Goal: Information Seeking & Learning: Learn about a topic

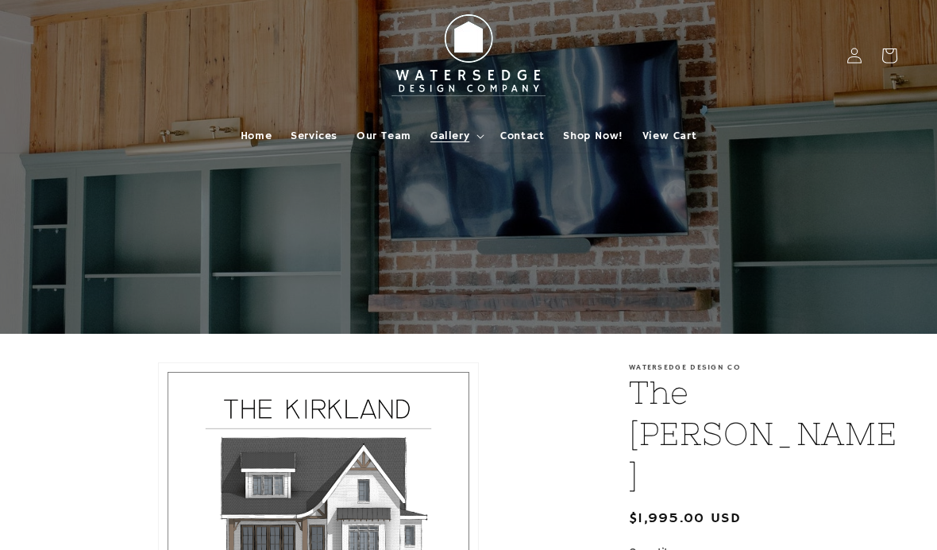
click at [469, 133] on span "Gallery" at bounding box center [449, 136] width 39 height 14
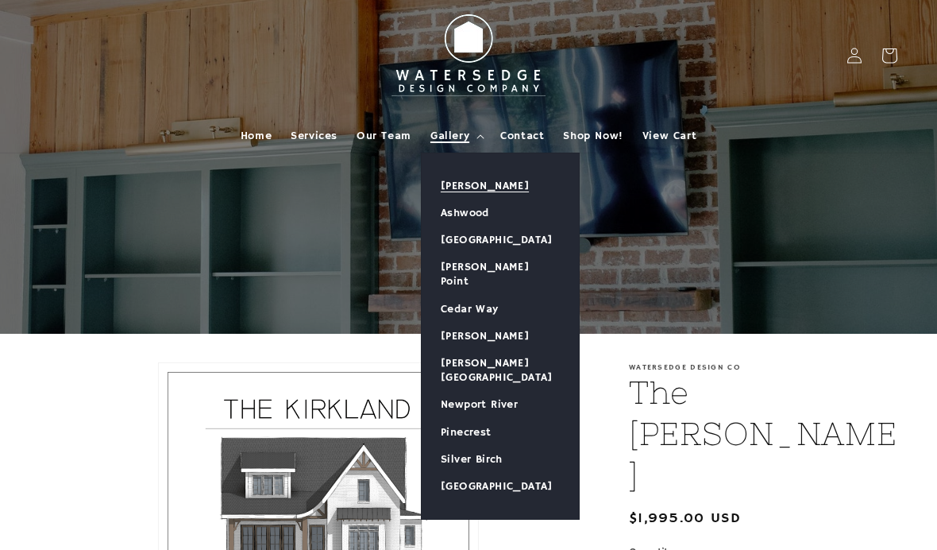
click at [499, 178] on link "[PERSON_NAME]" at bounding box center [500, 185] width 157 height 27
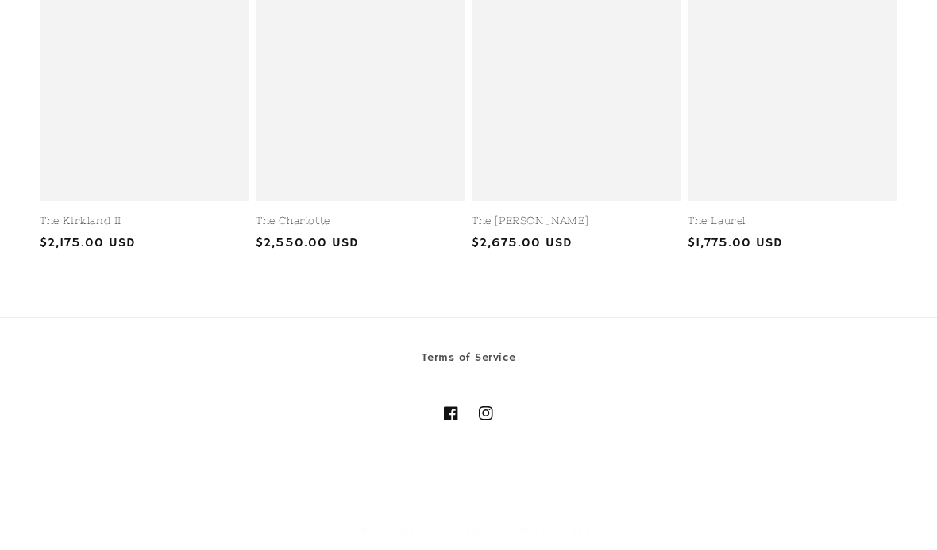
scroll to position [1976, 0]
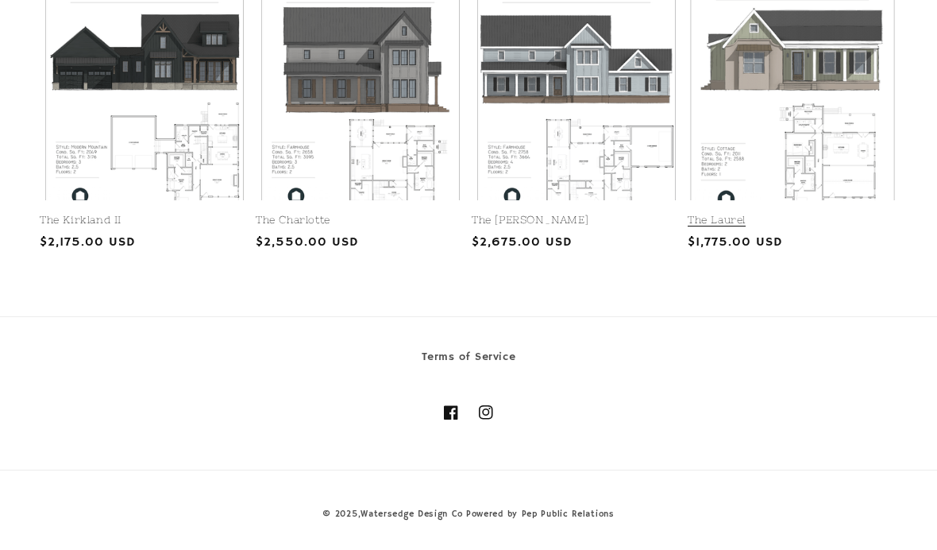
click at [813, 227] on link "The Laurel" at bounding box center [793, 221] width 210 height 14
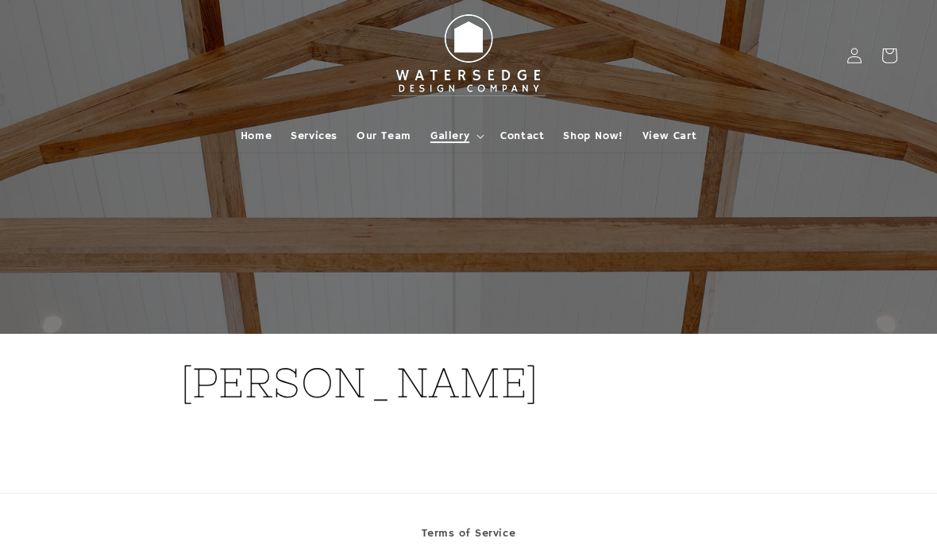
click at [451, 132] on span "Gallery" at bounding box center [449, 136] width 39 height 14
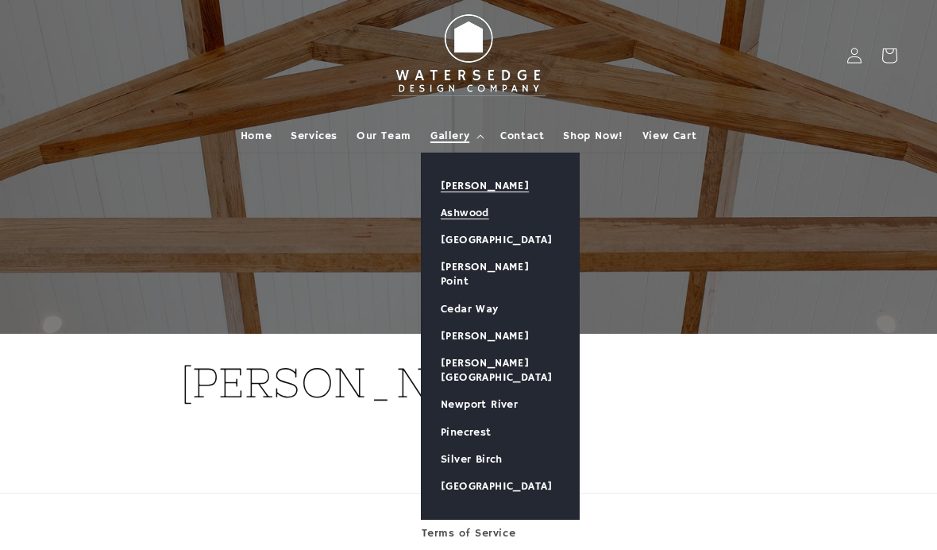
click at [477, 208] on link "Ashwood" at bounding box center [500, 212] width 157 height 27
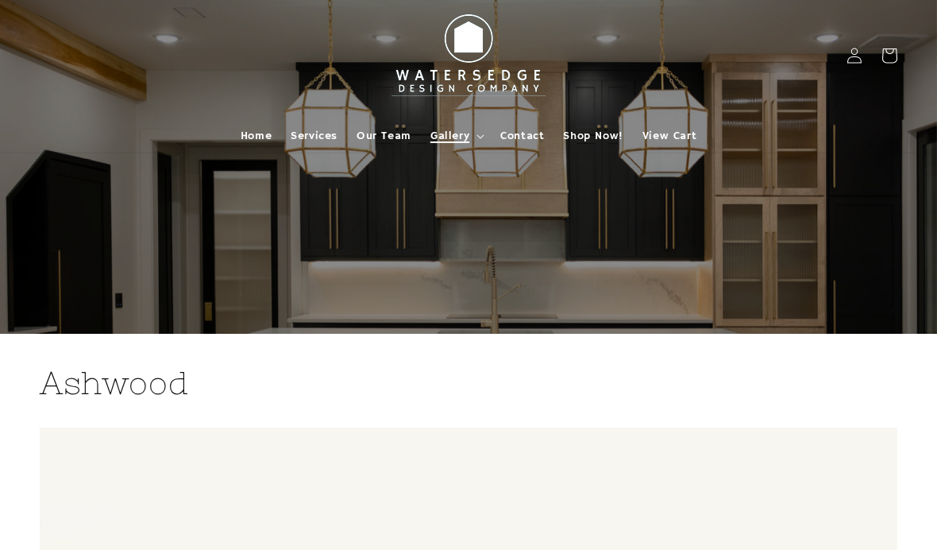
click at [478, 128] on summary "Gallery" at bounding box center [456, 135] width 70 height 33
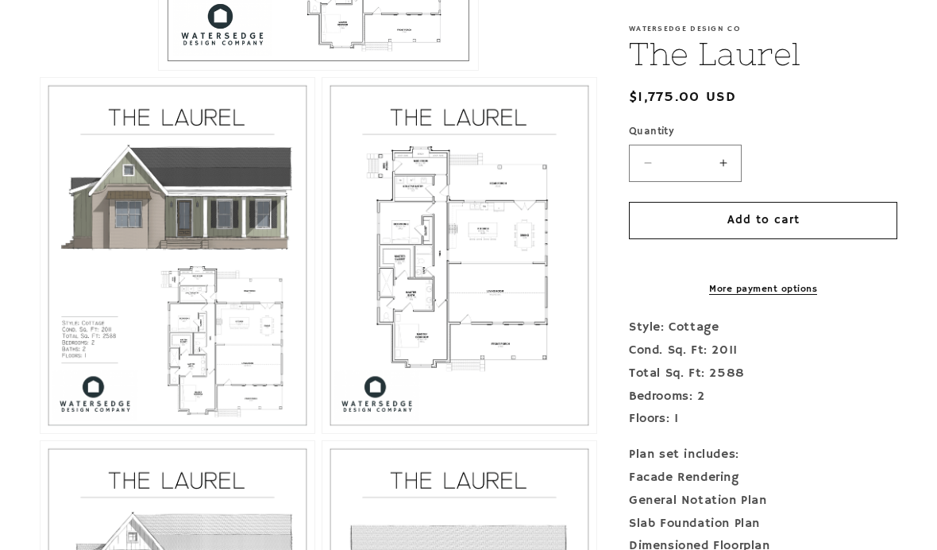
scroll to position [723, 0]
click at [322, 431] on button "Open media 3 in modal" at bounding box center [322, 431] width 0 height 0
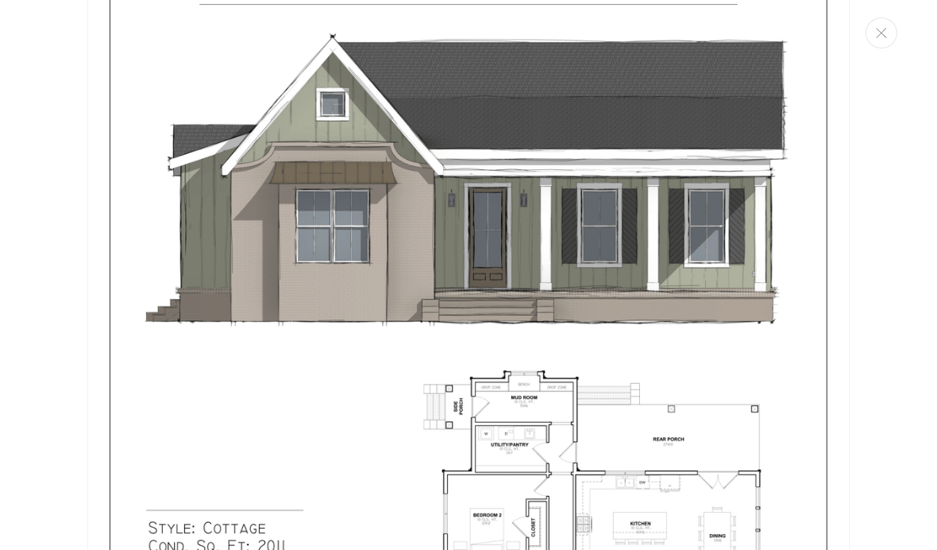
scroll to position [1165, 0]
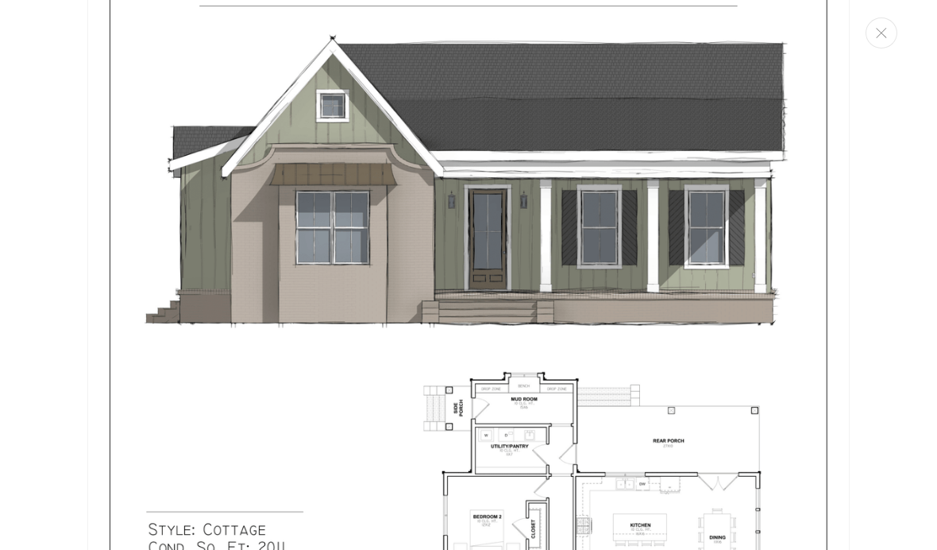
click at [804, 130] on img "Media gallery" at bounding box center [468, 342] width 763 height 986
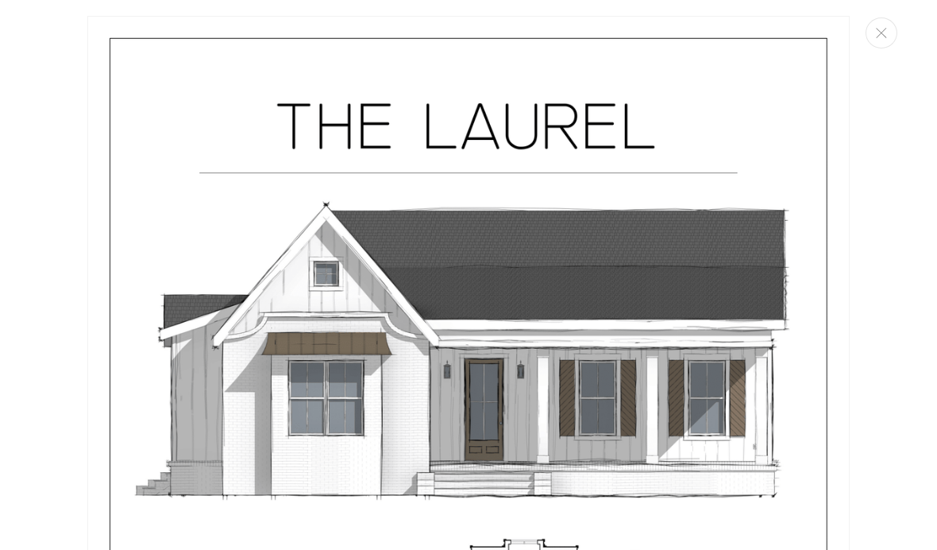
scroll to position [-1, 0]
click at [883, 31] on icon "Close" at bounding box center [881, 33] width 11 height 10
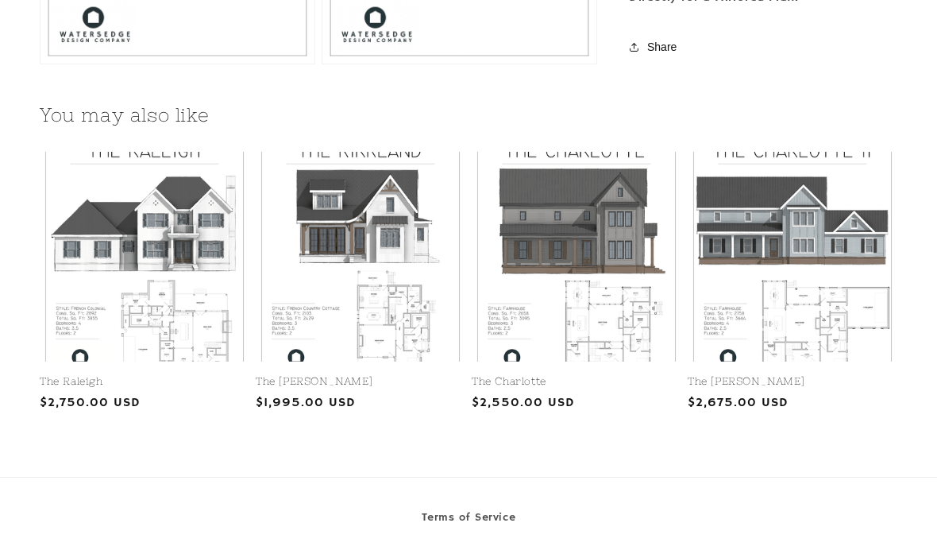
scroll to position [1453, 0]
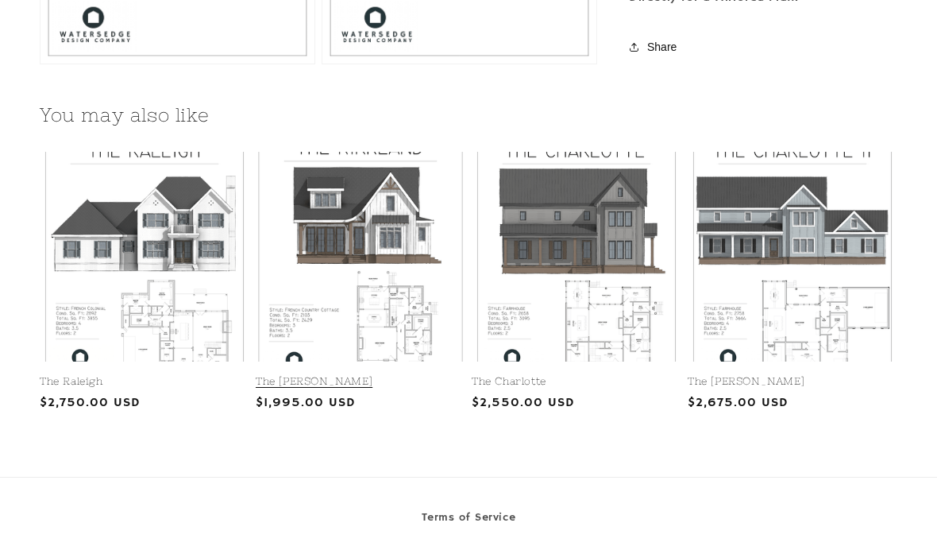
click at [411, 376] on link "The Kirkland" at bounding box center [361, 382] width 210 height 14
